Goal: Task Accomplishment & Management: Use online tool/utility

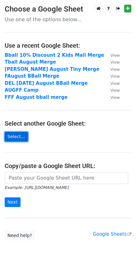
click at [13, 137] on link "Select..." at bounding box center [16, 137] width 23 height 10
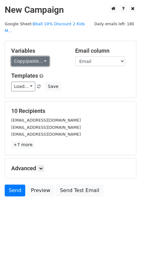
click at [32, 57] on link "Copy/paste..." at bounding box center [30, 61] width 38 height 10
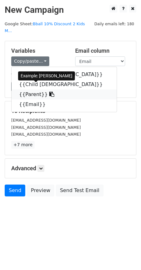
click at [30, 90] on link "{{Parent}}" at bounding box center [64, 95] width 105 height 10
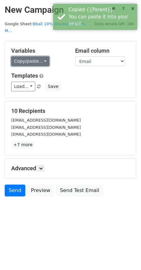
click at [41, 56] on link "Copy/paste..." at bounding box center [30, 61] width 38 height 10
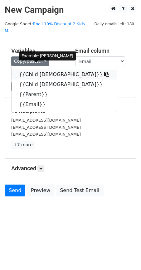
click at [34, 70] on link "{{Child 1}}" at bounding box center [64, 75] width 105 height 10
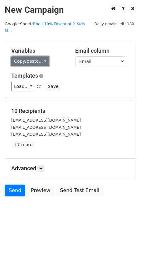
click at [41, 56] on link "Copy/paste..." at bounding box center [30, 61] width 38 height 10
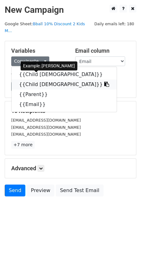
click at [36, 80] on link "{{Child 2}}" at bounding box center [64, 85] width 105 height 10
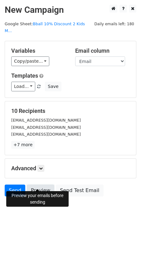
click at [45, 185] on link "Preview" at bounding box center [40, 191] width 27 height 12
click at [37, 185] on link "Preview" at bounding box center [40, 191] width 27 height 12
click at [42, 185] on link "Preview" at bounding box center [40, 191] width 27 height 12
click at [43, 185] on link "Preview" at bounding box center [40, 191] width 27 height 12
click at [45, 185] on link "Preview" at bounding box center [40, 191] width 27 height 12
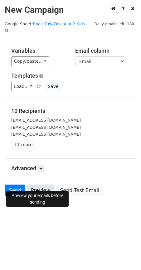
click at [45, 185] on link "Preview" at bounding box center [40, 191] width 27 height 12
click at [41, 185] on link "Preview" at bounding box center [40, 191] width 27 height 12
click at [29, 211] on body "New Campaign Daily emails left: 180 Google Sheet: Bball 10% Discount 2 Kids M..…" at bounding box center [70, 115] width 141 height 220
click at [36, 185] on link "Preview" at bounding box center [40, 191] width 27 height 12
click at [15, 185] on link "Send" at bounding box center [15, 191] width 21 height 12
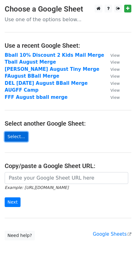
click at [11, 137] on link "Select..." at bounding box center [16, 137] width 23 height 10
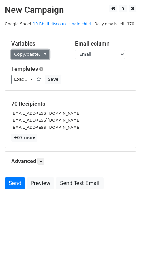
click at [41, 55] on link "Copy/paste..." at bounding box center [30, 55] width 38 height 10
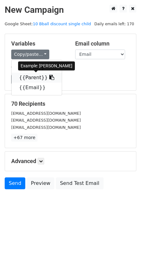
click at [32, 78] on link "{{Parent}}" at bounding box center [37, 78] width 50 height 10
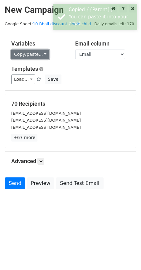
click at [41, 56] on link "Copy/paste..." at bounding box center [30, 55] width 38 height 10
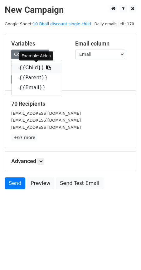
click at [33, 69] on link "{{Child}}" at bounding box center [37, 68] width 50 height 10
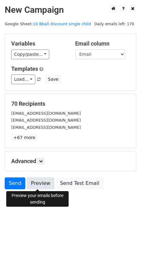
click at [37, 184] on link "Preview" at bounding box center [40, 183] width 27 height 12
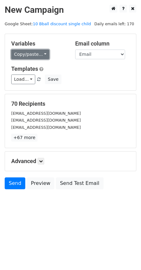
click at [43, 54] on link "Copy/paste..." at bounding box center [30, 55] width 38 height 10
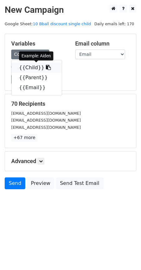
click at [33, 67] on link "{{Child}}" at bounding box center [37, 68] width 50 height 10
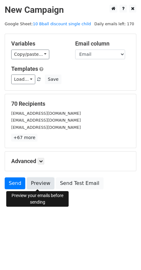
click at [40, 184] on link "Preview" at bounding box center [40, 183] width 27 height 12
click at [45, 183] on link "Preview" at bounding box center [40, 183] width 27 height 12
click at [39, 183] on link "Preview" at bounding box center [40, 183] width 27 height 12
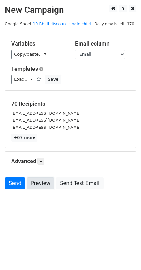
click at [41, 184] on link "Preview" at bounding box center [40, 183] width 27 height 12
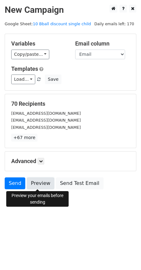
click at [41, 182] on link "Preview" at bounding box center [40, 183] width 27 height 12
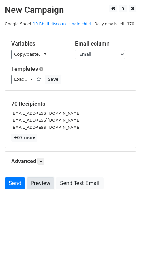
click at [40, 184] on link "Preview" at bounding box center [40, 183] width 27 height 12
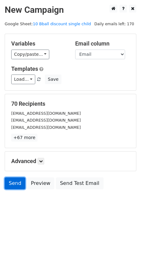
click at [13, 184] on link "Send" at bounding box center [15, 183] width 21 height 12
